Goal: Complete application form: Complete application form

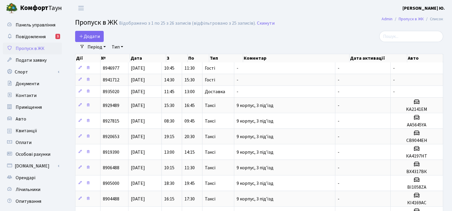
select select "25"
click at [95, 35] on span "Додати" at bounding box center [89, 36] width 21 height 6
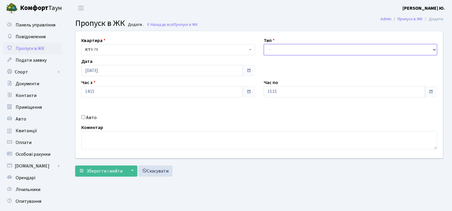
click at [319, 48] on select "- Доставка Таксі Гості Сервіс" at bounding box center [349, 49] width 173 height 11
select select "3"
click at [263, 44] on select "- Доставка Таксі Гості Сервіс" at bounding box center [349, 49] width 173 height 11
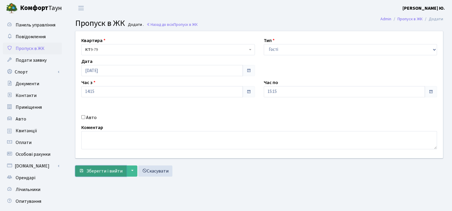
click at [107, 171] on span "Зберегти і вийти" at bounding box center [104, 171] width 36 height 6
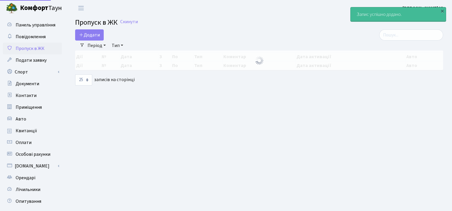
select select "25"
